Goal: Task Accomplishment & Management: Complete application form

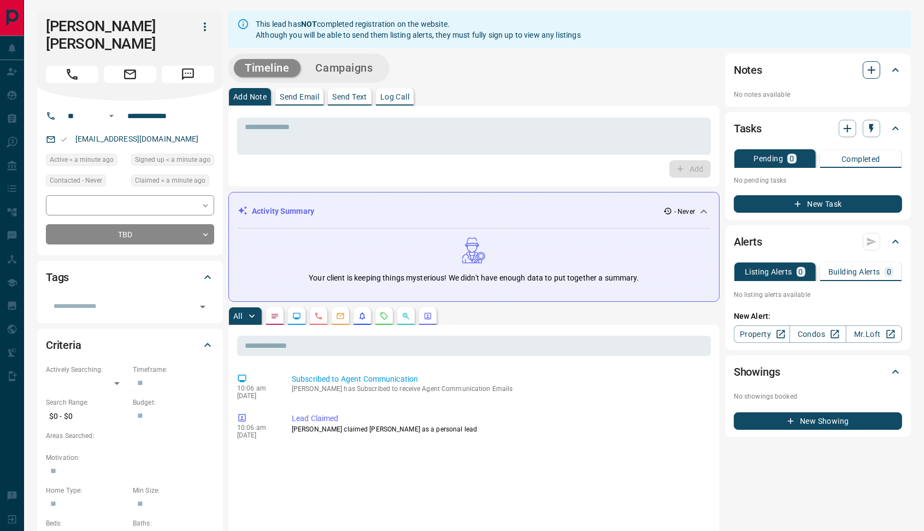
click at [866, 74] on icon "button" at bounding box center [871, 69] width 13 height 13
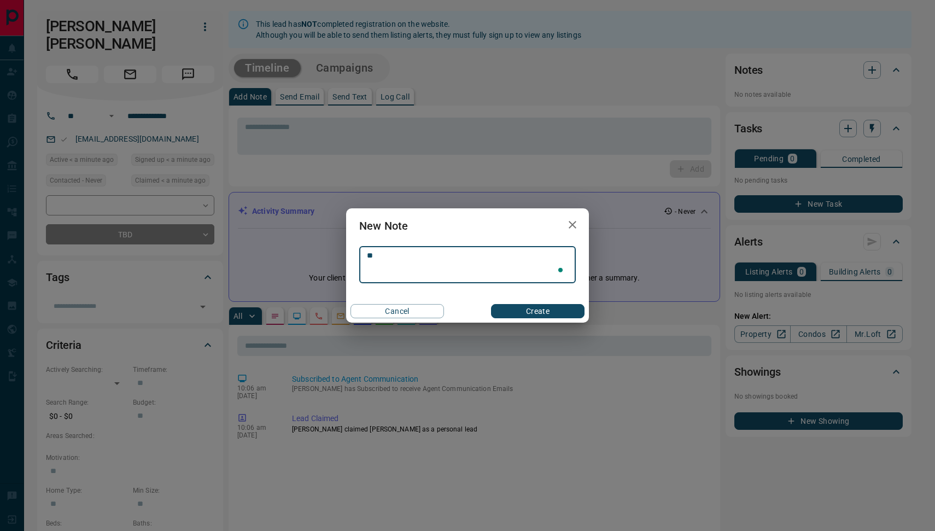
type textarea "*"
type textarea "**********"
click at [533, 321] on div "Cancel Create" at bounding box center [467, 311] width 243 height 23
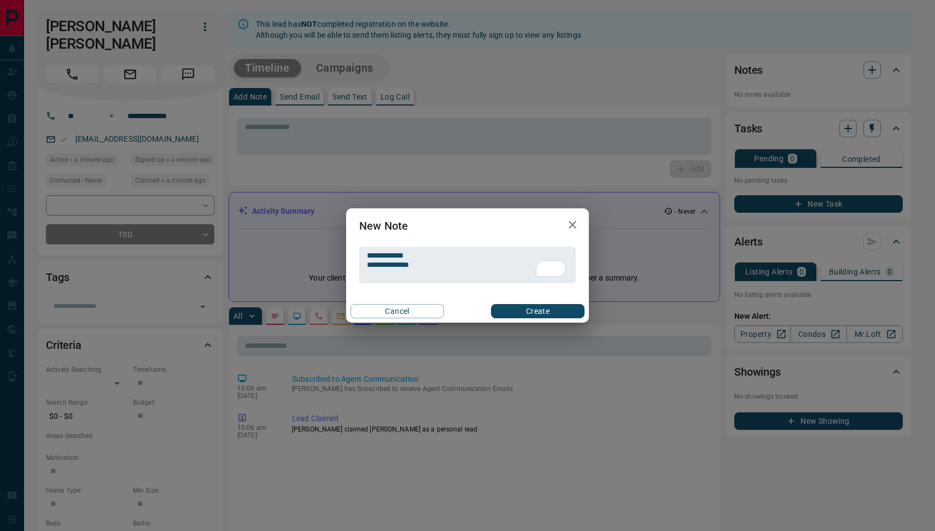
click at [548, 312] on button "Create" at bounding box center [537, 311] width 93 height 14
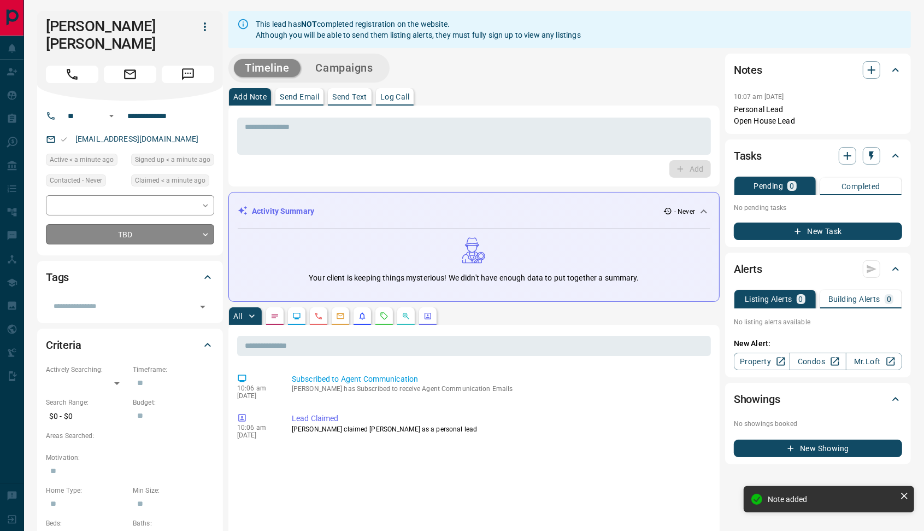
click at [211, 218] on body "**********" at bounding box center [462, 524] width 924 height 1048
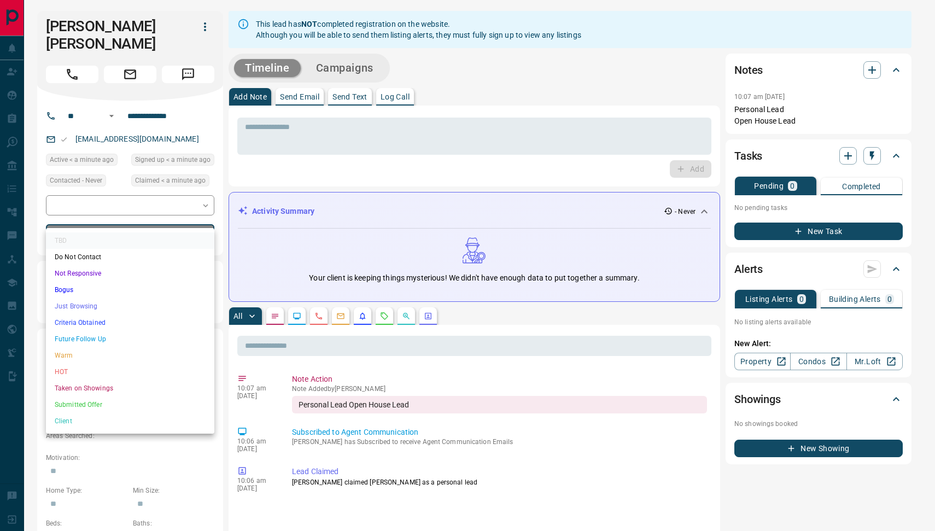
click at [81, 368] on li "HOT" at bounding box center [130, 372] width 168 height 16
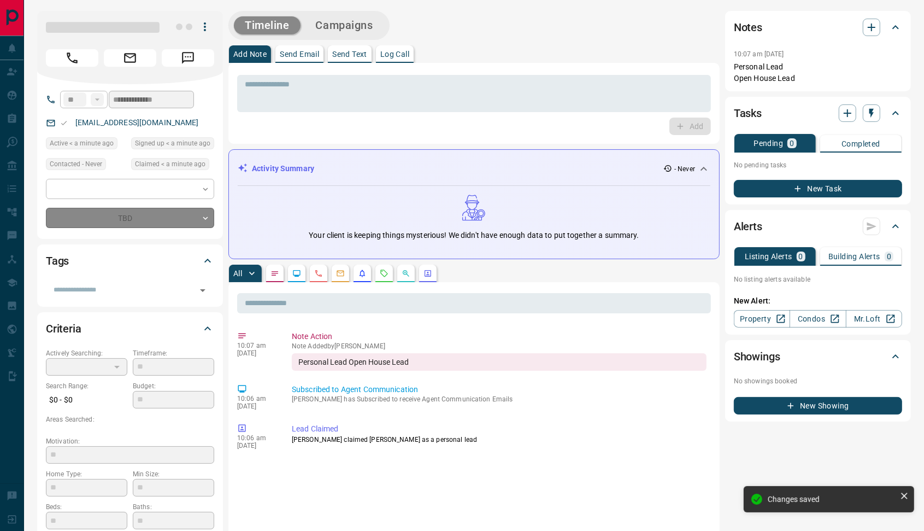
type input "*"
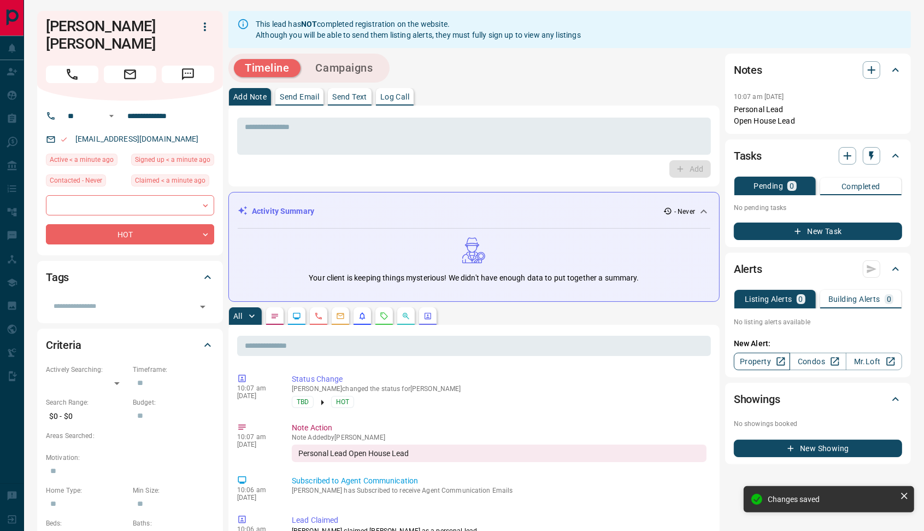
click at [753, 366] on link "Property" at bounding box center [762, 361] width 56 height 17
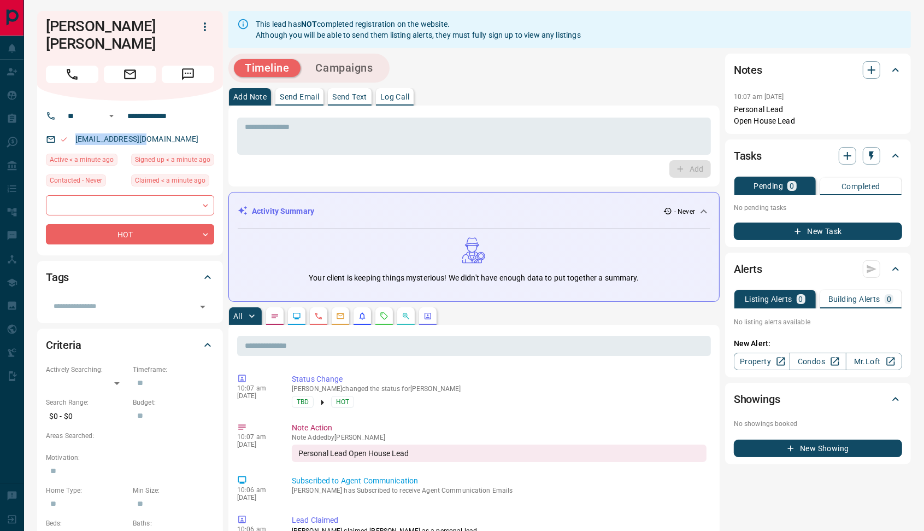
drag, startPoint x: 146, startPoint y: 118, endPoint x: 49, endPoint y: 115, distance: 96.8
click at [49, 130] on div "[EMAIL_ADDRESS][DOMAIN_NAME]" at bounding box center [130, 139] width 168 height 18
copy link "[EMAIL_ADDRESS][DOMAIN_NAME]"
